Goal: Navigation & Orientation: Understand site structure

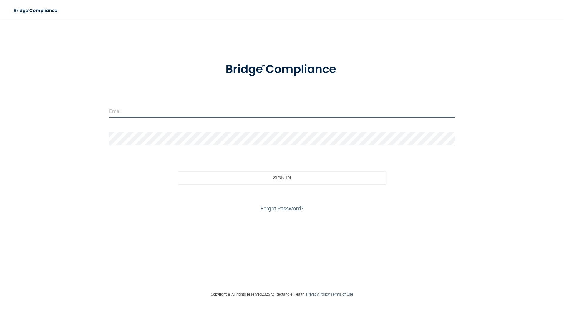
type input "[EMAIL_ADDRESS][DOMAIN_NAME]"
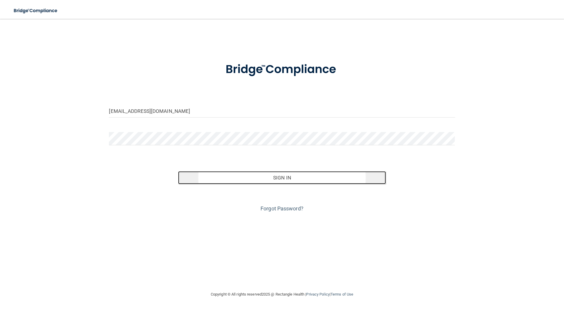
click at [278, 174] on button "Sign In" at bounding box center [282, 177] width 208 height 13
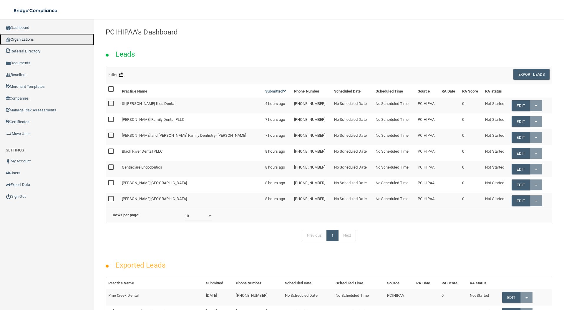
click at [29, 39] on link "Organizations" at bounding box center [47, 40] width 94 height 12
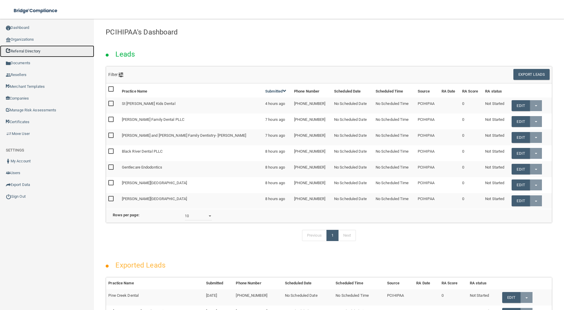
click at [31, 52] on link "Referral Directory" at bounding box center [47, 51] width 94 height 12
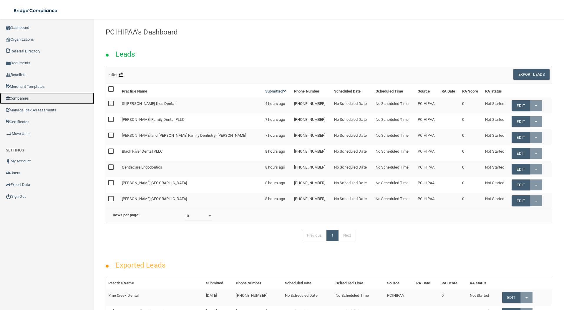
click at [27, 97] on link "Companies" at bounding box center [47, 98] width 94 height 12
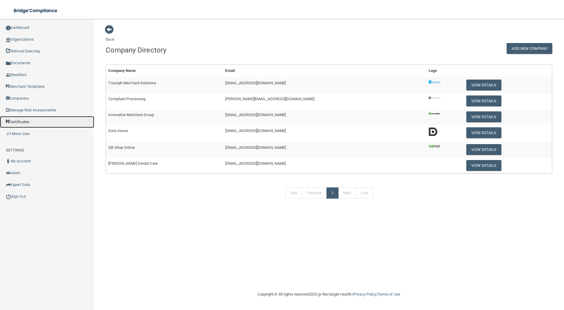
click at [22, 122] on link "Certificates" at bounding box center [47, 122] width 94 height 12
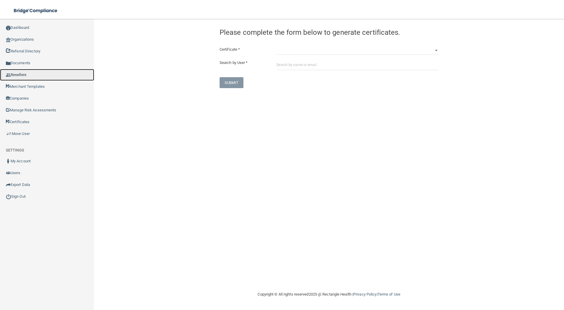
click at [25, 73] on link "Resellers" at bounding box center [47, 75] width 94 height 12
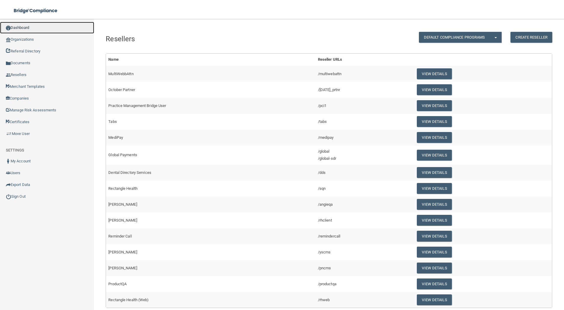
click at [21, 25] on link "Dashboard" at bounding box center [47, 28] width 94 height 12
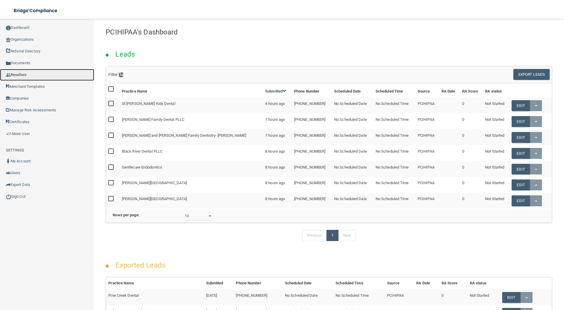
click at [21, 73] on link "Resellers" at bounding box center [47, 75] width 94 height 12
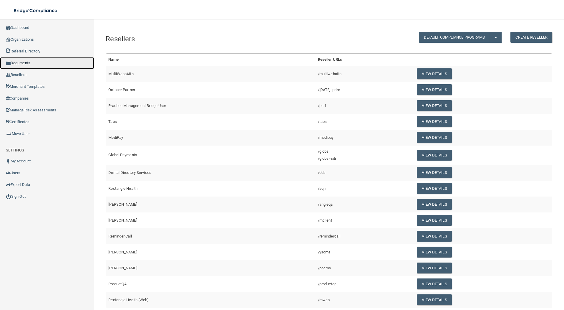
click at [29, 64] on link "Documents" at bounding box center [47, 63] width 94 height 12
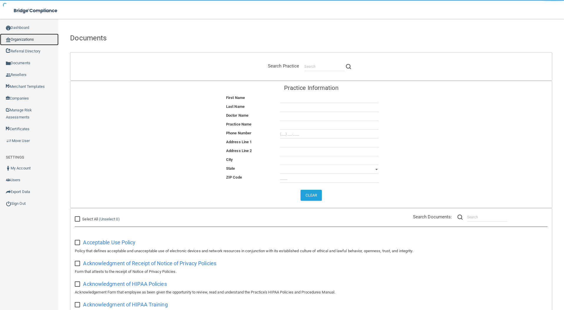
click at [35, 41] on link "Organizations" at bounding box center [29, 40] width 59 height 12
